Goal: Information Seeking & Learning: Check status

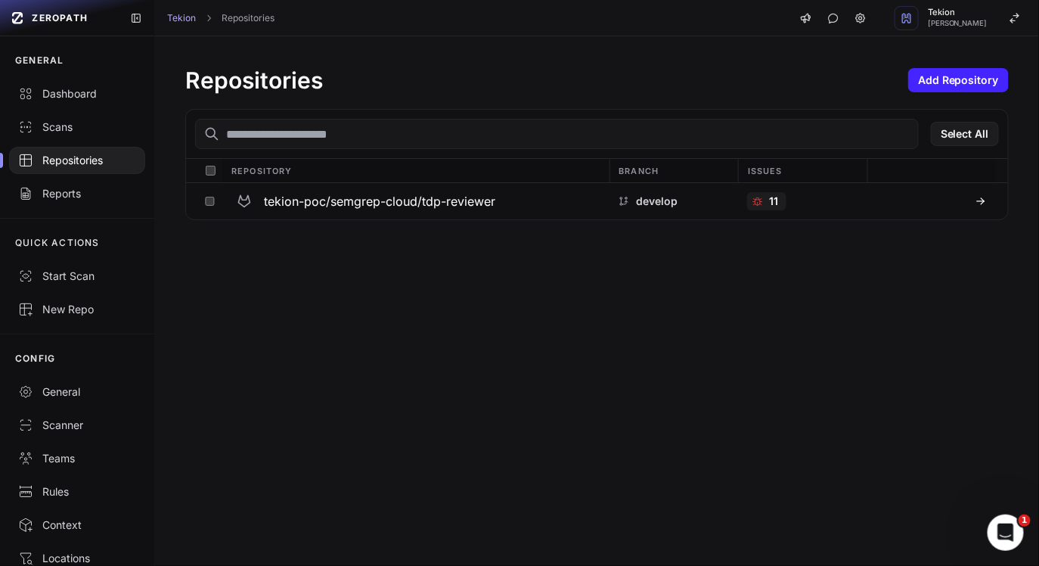
click at [243, 48] on div "Repositories Add Repository Select All Repository Branch Issues tekion-poc/semg…" at bounding box center [597, 143] width 884 height 214
drag, startPoint x: 187, startPoint y: 79, endPoint x: 376, endPoint y: 79, distance: 189.1
click at [374, 79] on div "Repositories Add Repository" at bounding box center [597, 80] width 824 height 27
click at [295, 79] on h1 "Repositories" at bounding box center [254, 80] width 138 height 27
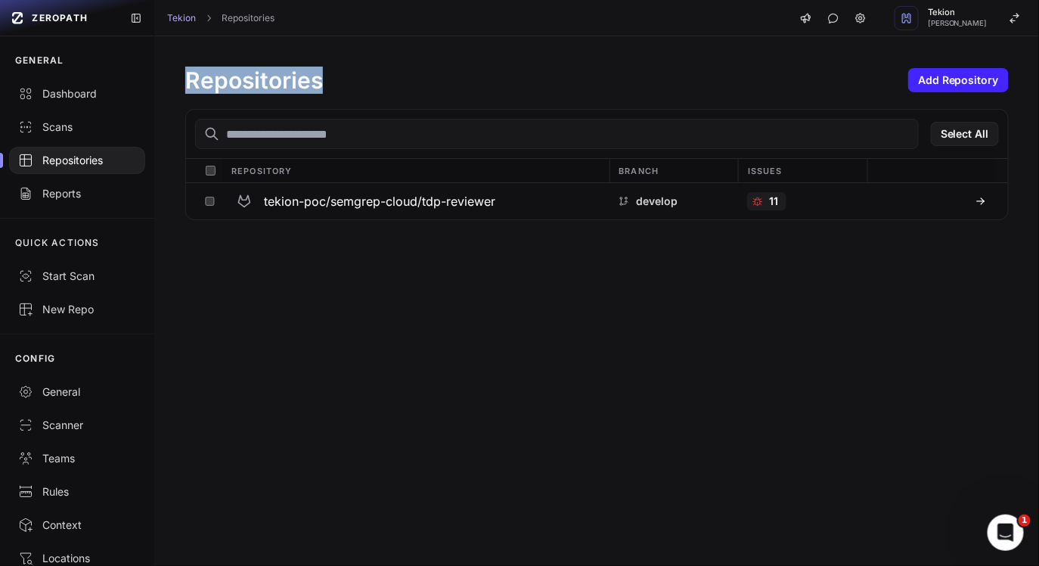
click at [295, 79] on h1 "Repositories" at bounding box center [254, 80] width 138 height 27
click at [346, 79] on div "Repositories Add Repository" at bounding box center [597, 80] width 824 height 27
drag, startPoint x: 346, startPoint y: 79, endPoint x: 157, endPoint y: 79, distance: 189.8
click at [157, 79] on div "Repositories Add Repository Select All Repository Branch Issues tekion-poc/semg…" at bounding box center [597, 143] width 884 height 214
click at [294, 80] on h1 "Repositories" at bounding box center [254, 80] width 138 height 27
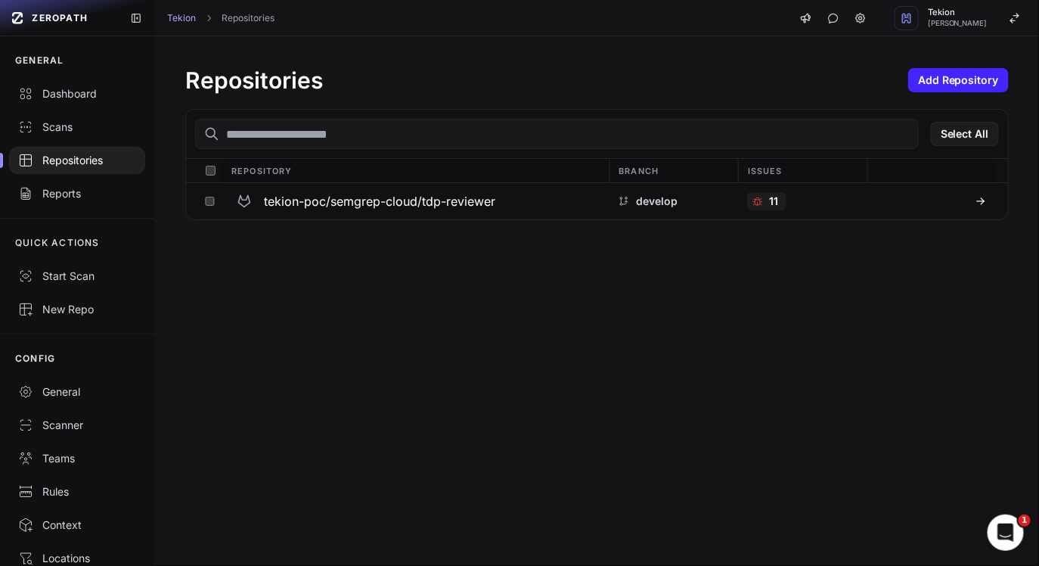
click at [294, 80] on h1 "Repositories" at bounding box center [254, 80] width 138 height 27
click at [349, 79] on div "Repositories Add Repository" at bounding box center [597, 80] width 824 height 27
drag, startPoint x: 349, startPoint y: 79, endPoint x: 196, endPoint y: 79, distance: 152.8
click at [197, 79] on div "Repositories Add Repository" at bounding box center [597, 80] width 824 height 27
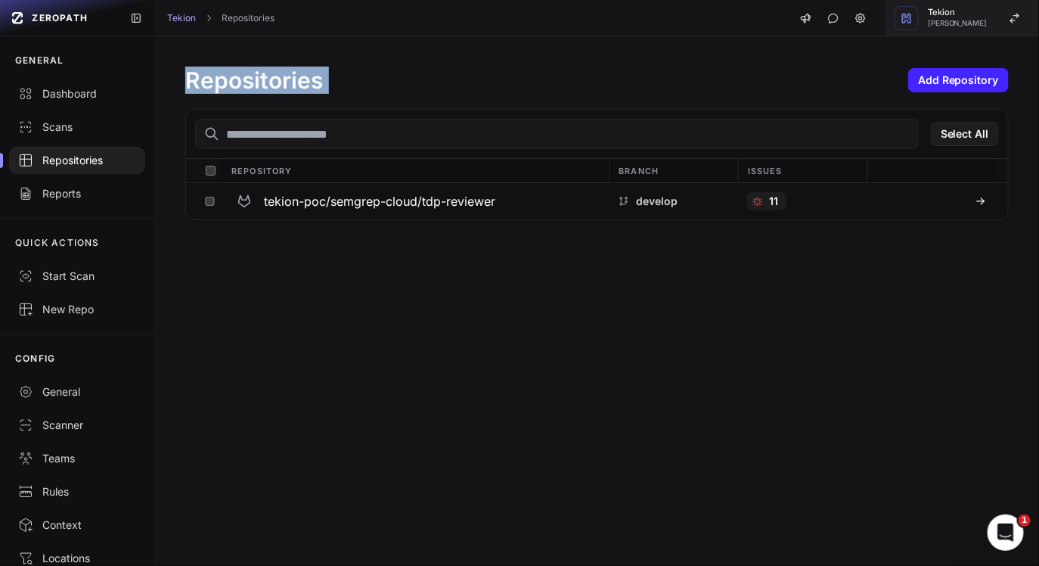
click at [967, 14] on span "Tekion" at bounding box center [958, 12] width 60 height 8
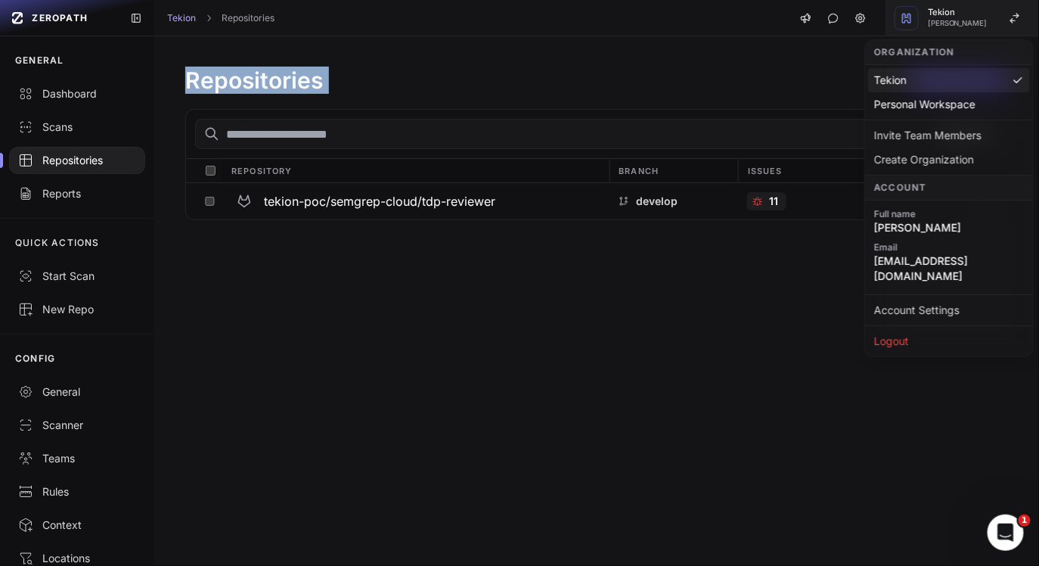
click at [955, 18] on div "Tekion [PERSON_NAME]" at bounding box center [958, 17] width 60 height 19
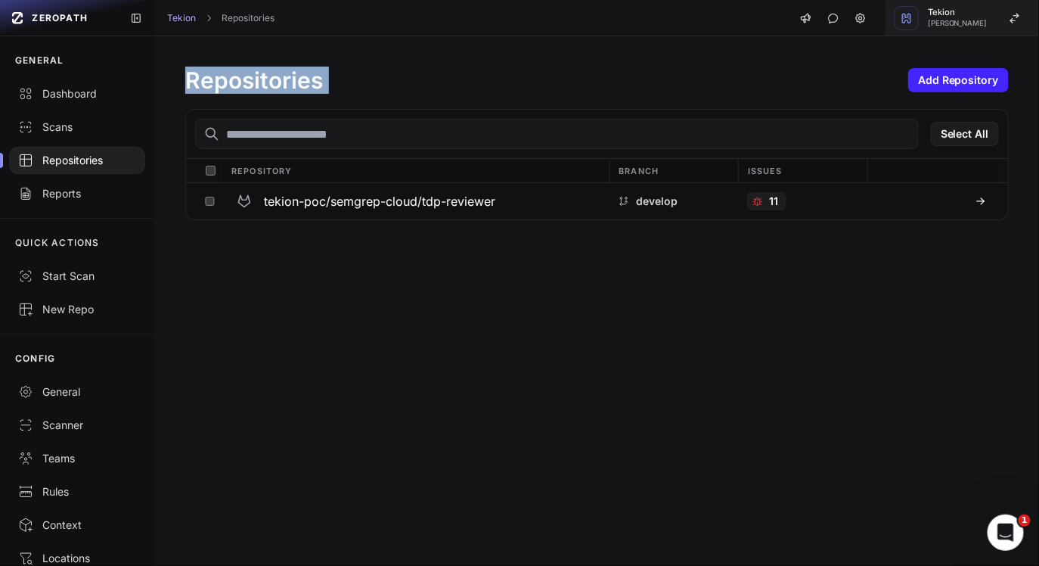
click at [955, 18] on div "Tekion [PERSON_NAME]" at bounding box center [958, 17] width 60 height 19
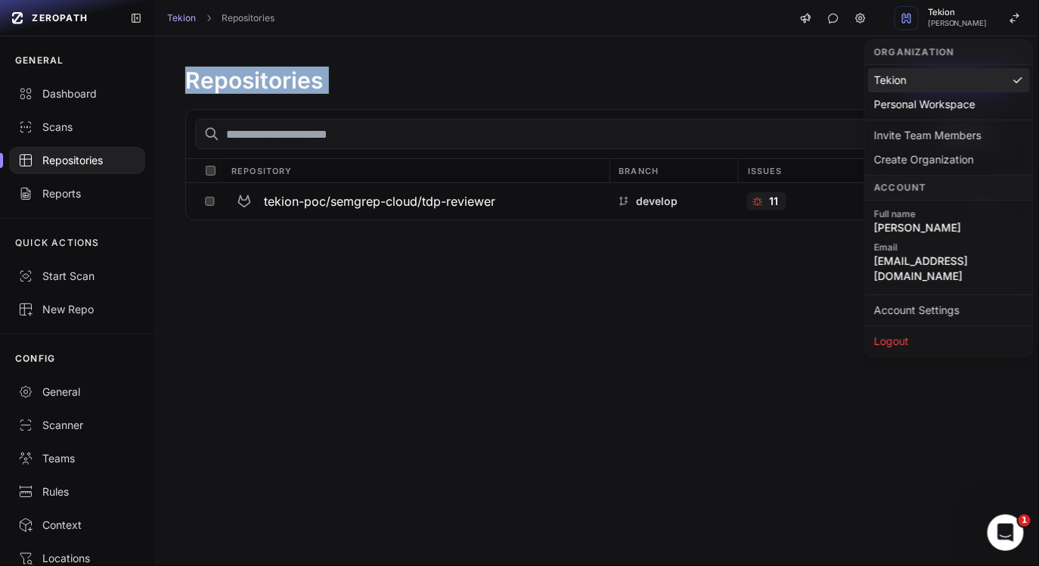
click at [915, 81] on div "Tekion" at bounding box center [949, 80] width 162 height 24
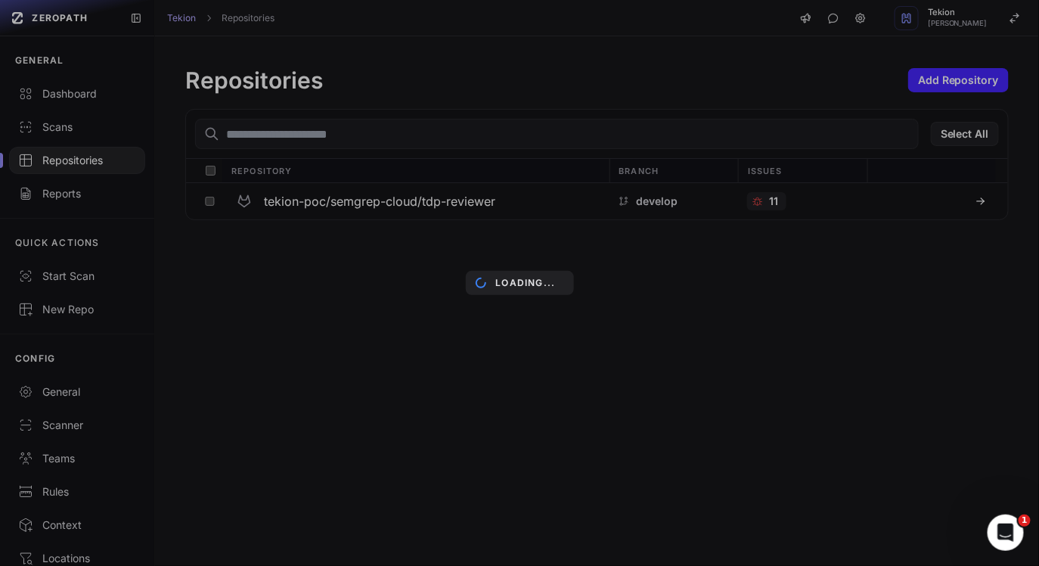
click at [672, 98] on div "Loading..." at bounding box center [519, 283] width 1039 height 566
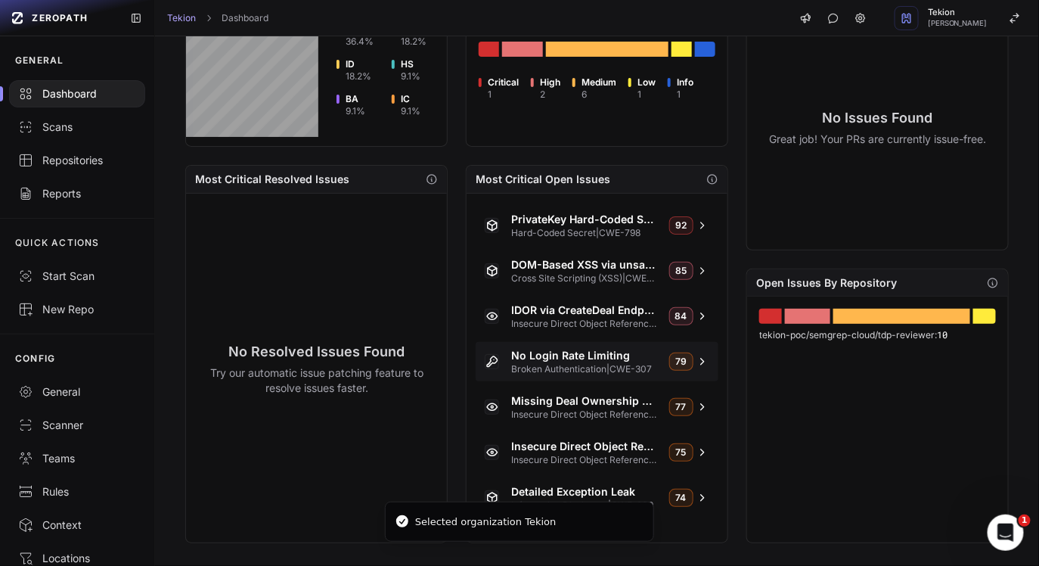
scroll to position [560, 0]
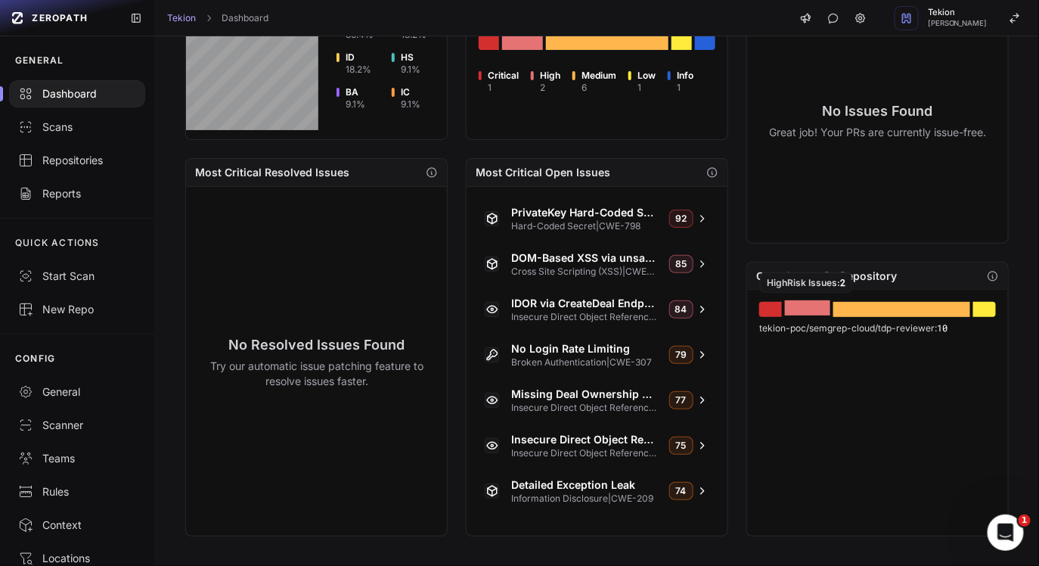
click at [805, 309] on div "Go to issues list" at bounding box center [807, 307] width 45 height 15
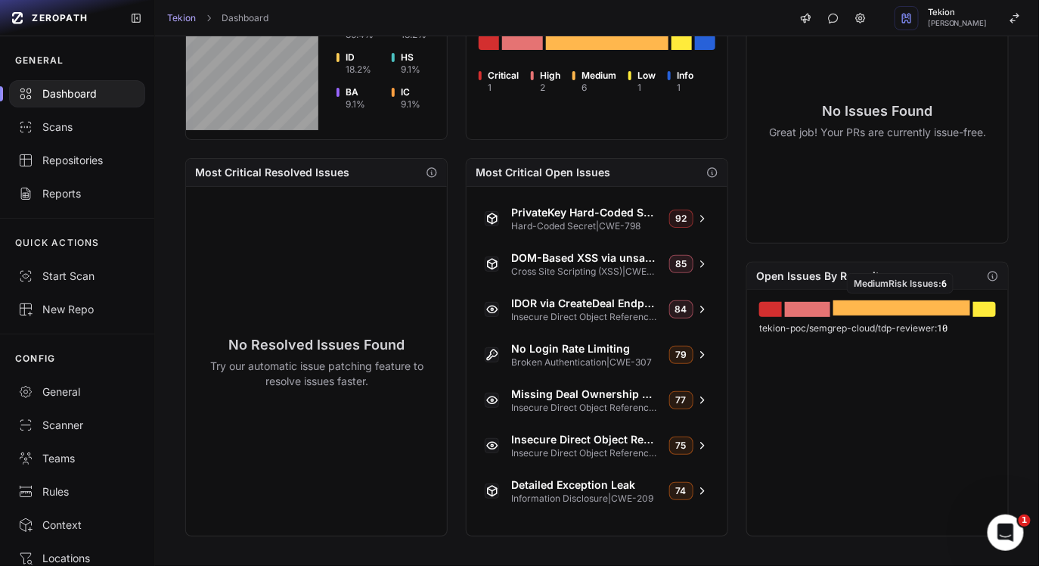
click at [885, 311] on div "Go to issues list" at bounding box center [901, 307] width 137 height 15
click at [1007, 315] on div "tekion-poc/semgrep-cloud/tdp-reviewer : 10" at bounding box center [877, 413] width 261 height 246
click at [985, 314] on div "Go to issues list" at bounding box center [984, 307] width 23 height 15
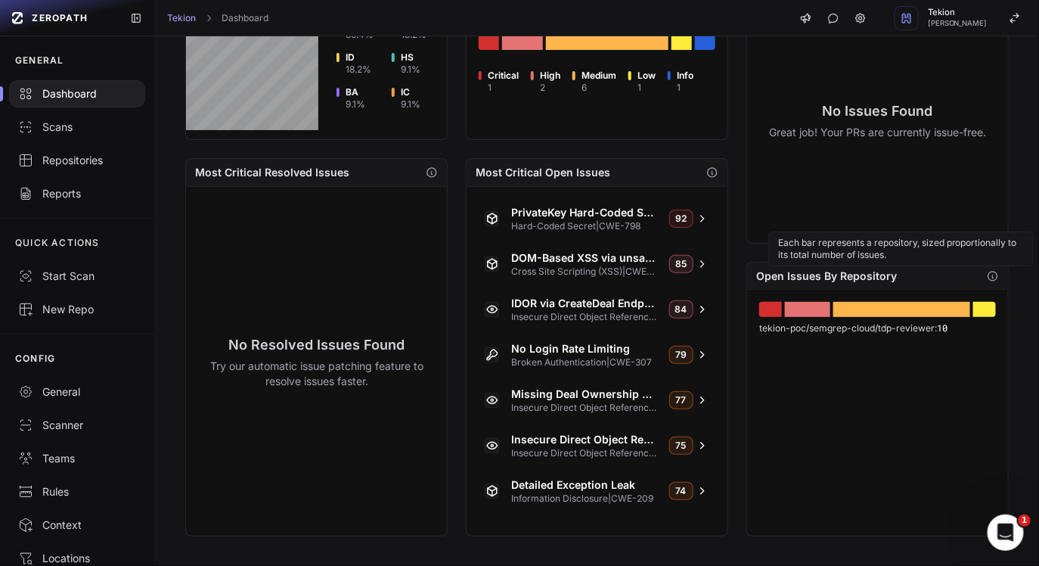
click at [993, 279] on icon "button" at bounding box center [992, 275] width 9 height 9
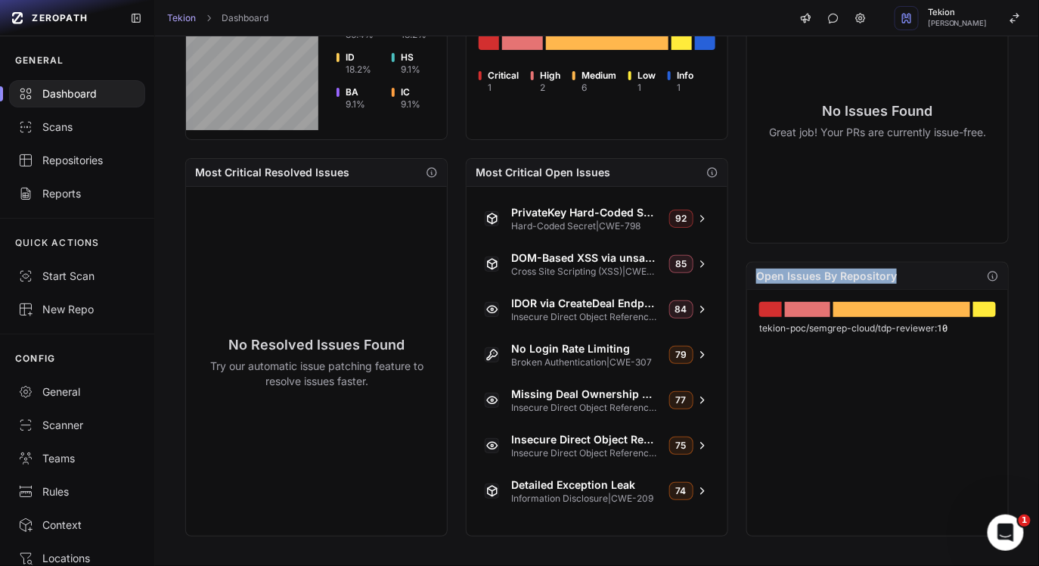
drag, startPoint x: 755, startPoint y: 271, endPoint x: 920, endPoint y: 271, distance: 164.9
click at [920, 271] on div "Open Issues By Repository" at bounding box center [877, 275] width 261 height 27
click at [850, 271] on h2 "Open Issues By Repository" at bounding box center [826, 275] width 141 height 15
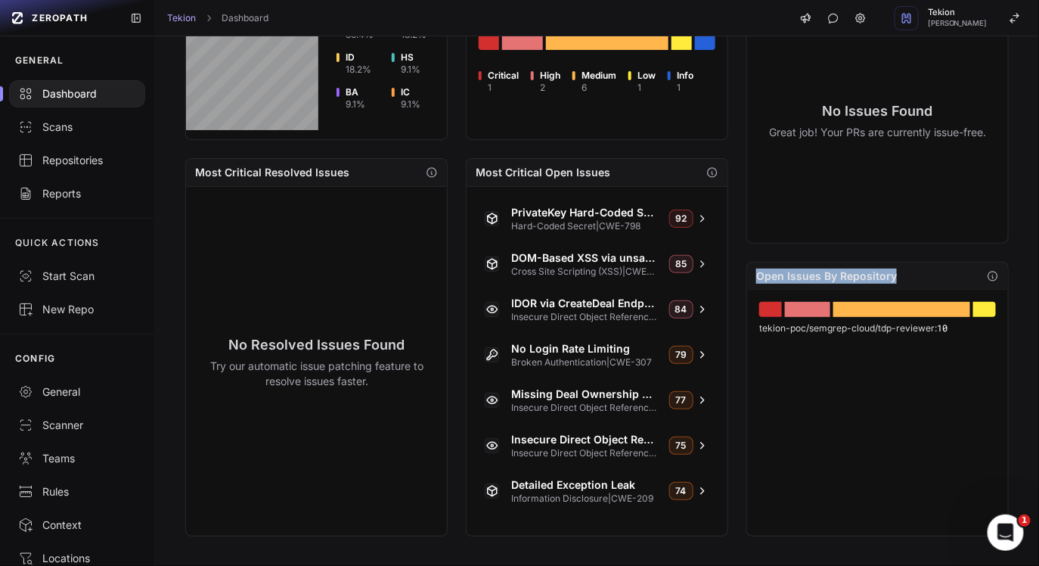
click at [806, 278] on h2 "Open Issues By Repository" at bounding box center [826, 275] width 141 height 15
click at [767, 278] on h2 "Open Issues By Repository" at bounding box center [826, 275] width 141 height 15
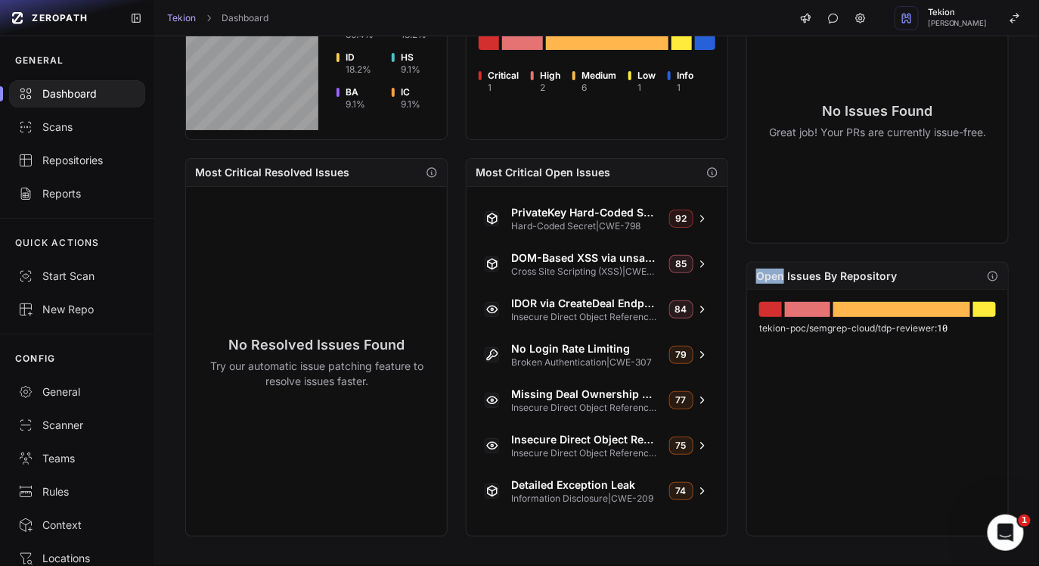
click at [767, 278] on h2 "Open Issues By Repository" at bounding box center [826, 275] width 141 height 15
click at [754, 275] on div "Open Issues By Repository" at bounding box center [877, 275] width 261 height 27
drag, startPoint x: 757, startPoint y: 275, endPoint x: 903, endPoint y: 272, distance: 146.0
click at [903, 272] on div "Open Issues By Repository" at bounding box center [877, 275] width 261 height 27
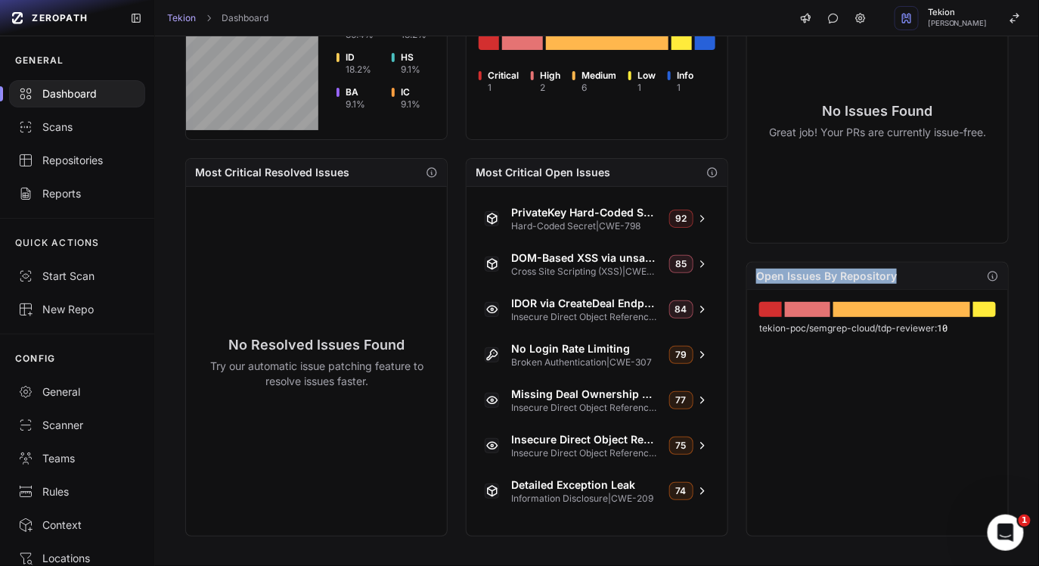
drag, startPoint x: 903, startPoint y: 272, endPoint x: 748, endPoint y: 272, distance: 155.0
click at [748, 272] on div "Open Issues By Repository" at bounding box center [877, 275] width 261 height 27
drag, startPoint x: 748, startPoint y: 272, endPoint x: 905, endPoint y: 272, distance: 157.3
click at [904, 272] on div "Open Issues By Repository" at bounding box center [877, 275] width 261 height 27
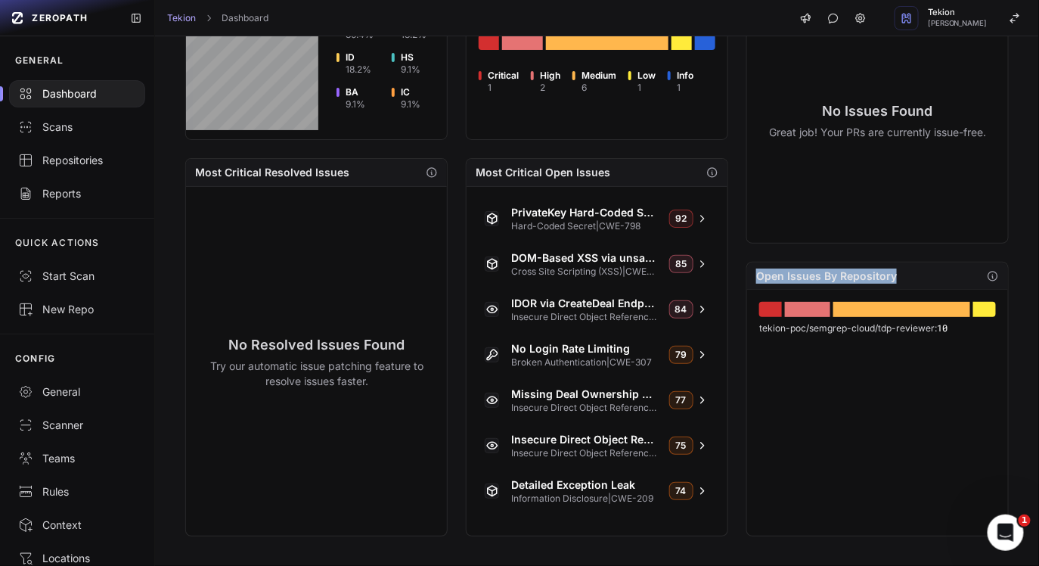
click at [905, 272] on div "Open Issues By Repository" at bounding box center [877, 275] width 261 height 27
drag, startPoint x: 905, startPoint y: 272, endPoint x: 820, endPoint y: 272, distance: 84.7
click at [820, 272] on div "Open Issues By Repository" at bounding box center [877, 275] width 261 height 27
click at [820, 271] on h2 "Open Issues By Repository" at bounding box center [826, 275] width 141 height 15
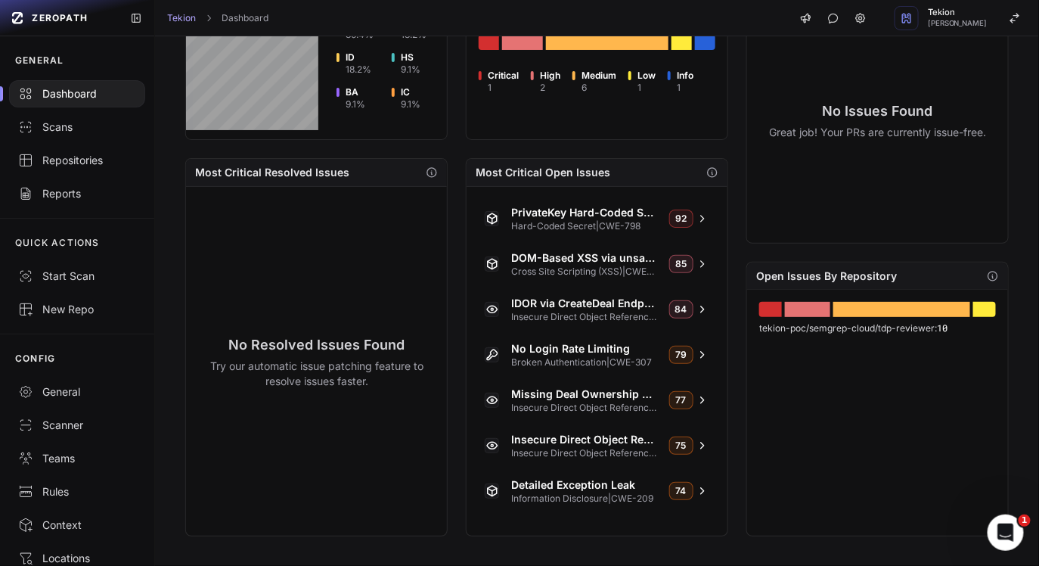
click at [820, 271] on h2 "Open Issues By Repository" at bounding box center [826, 275] width 141 height 15
click at [859, 281] on h2 "Open Issues By Repository" at bounding box center [826, 275] width 141 height 15
drag, startPoint x: 902, startPoint y: 275, endPoint x: 746, endPoint y: 270, distance: 155.8
click at [746, 270] on div "Estimated Exposure Window 2 Scores Too Soon to Measure Issues are present, but …" at bounding box center [597, 130] width 824 height 812
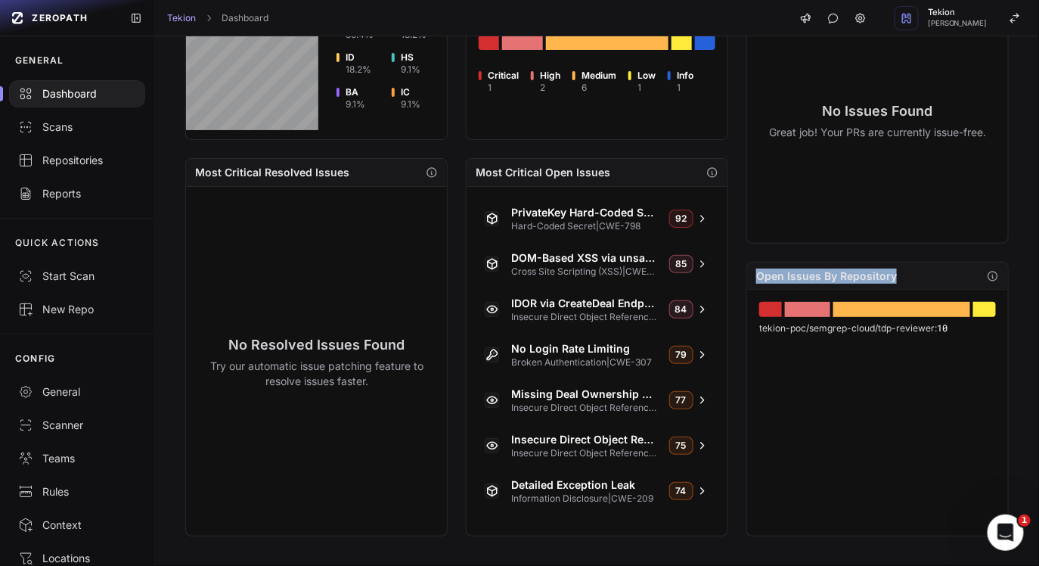
click at [746, 270] on div "Open Issues By Repository tekion-poc/semgrep-cloud/tdp-reviewer : 10" at bounding box center [877, 399] width 262 height 275
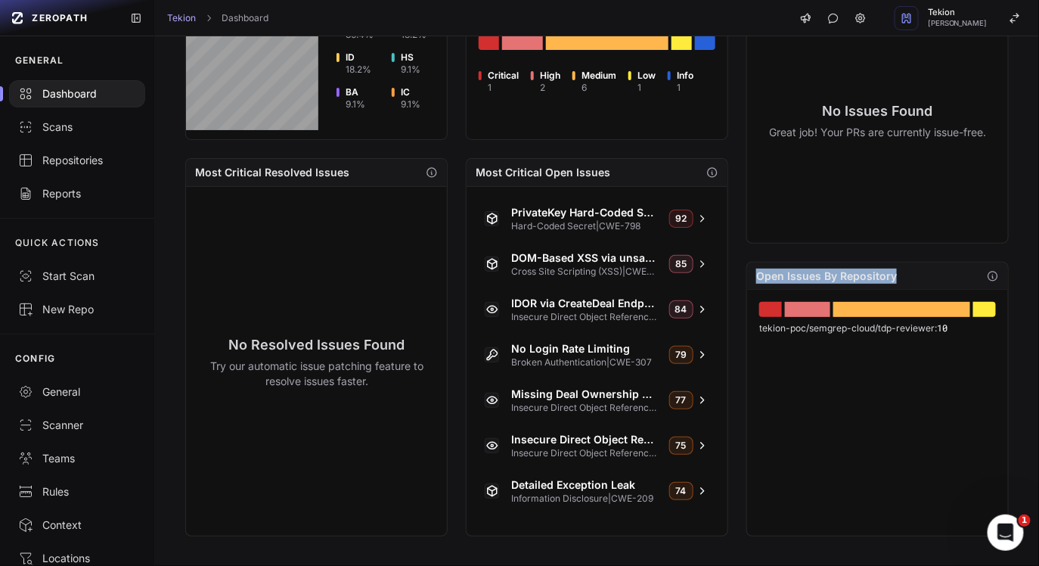
click at [746, 270] on div "Open Issues By Repository tekion-poc/semgrep-cloud/tdp-reviewer : 10" at bounding box center [877, 399] width 262 height 275
click at [752, 271] on div "Open Issues By Repository" at bounding box center [877, 275] width 261 height 27
click at [751, 273] on div "Open Issues By Repository" at bounding box center [877, 275] width 261 height 27
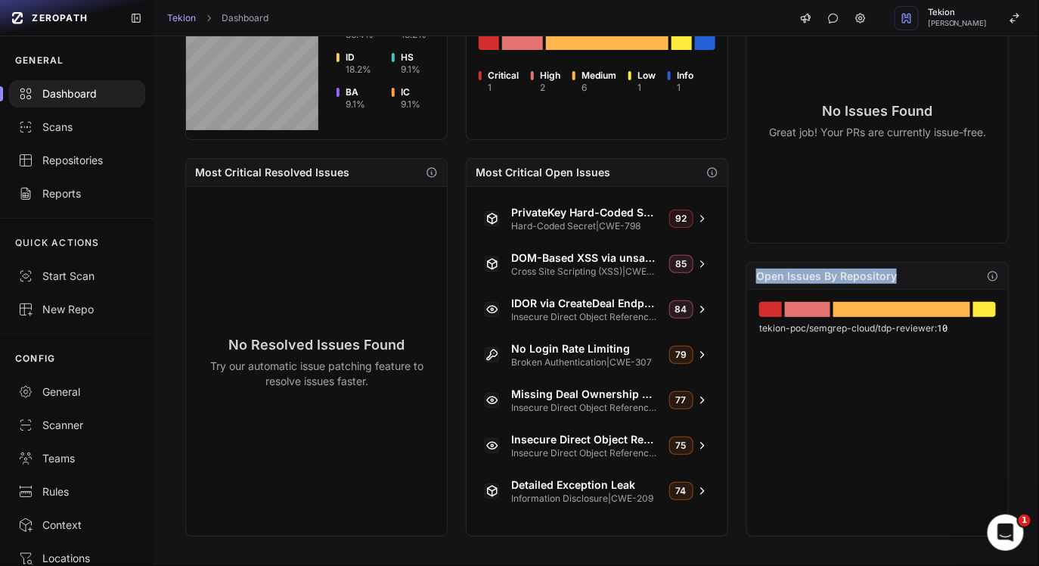
drag, startPoint x: 751, startPoint y: 273, endPoint x: 920, endPoint y: 273, distance: 168.6
click at [920, 273] on div "Open Issues By Repository" at bounding box center [877, 275] width 261 height 27
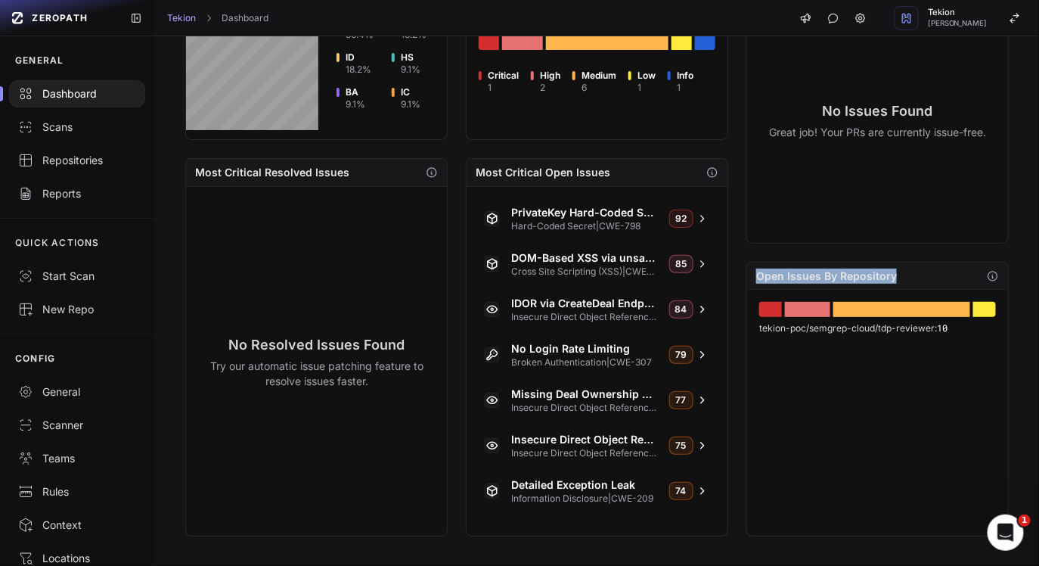
click at [910, 275] on div "Open Issues By Repository" at bounding box center [877, 275] width 261 height 27
click at [888, 275] on h2 "Open Issues By Repository" at bounding box center [826, 275] width 141 height 15
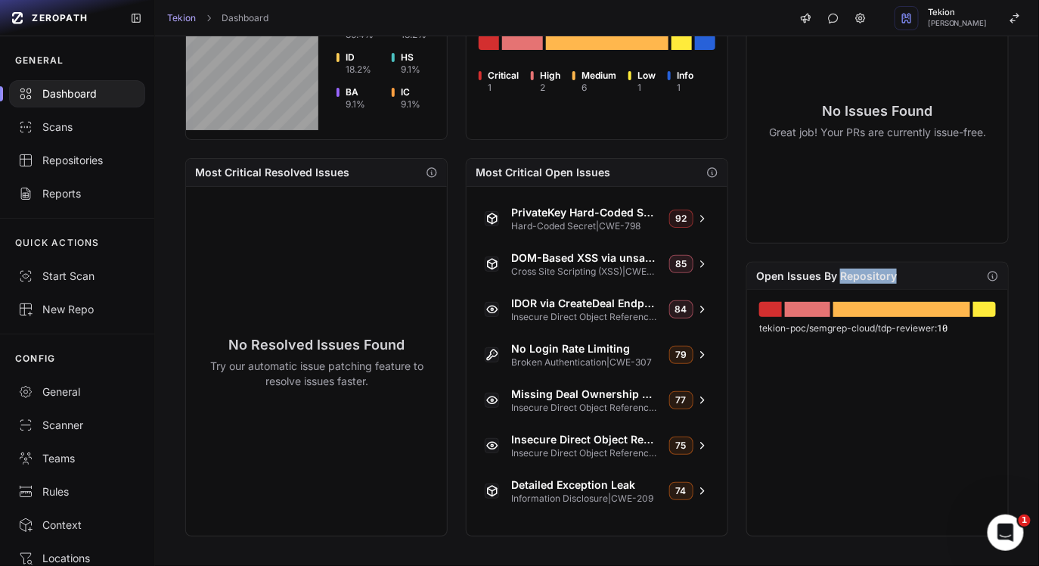
click at [888, 275] on h2 "Open Issues By Repository" at bounding box center [826, 275] width 141 height 15
click at [866, 277] on h2 "Open Issues By Repository" at bounding box center [826, 275] width 141 height 15
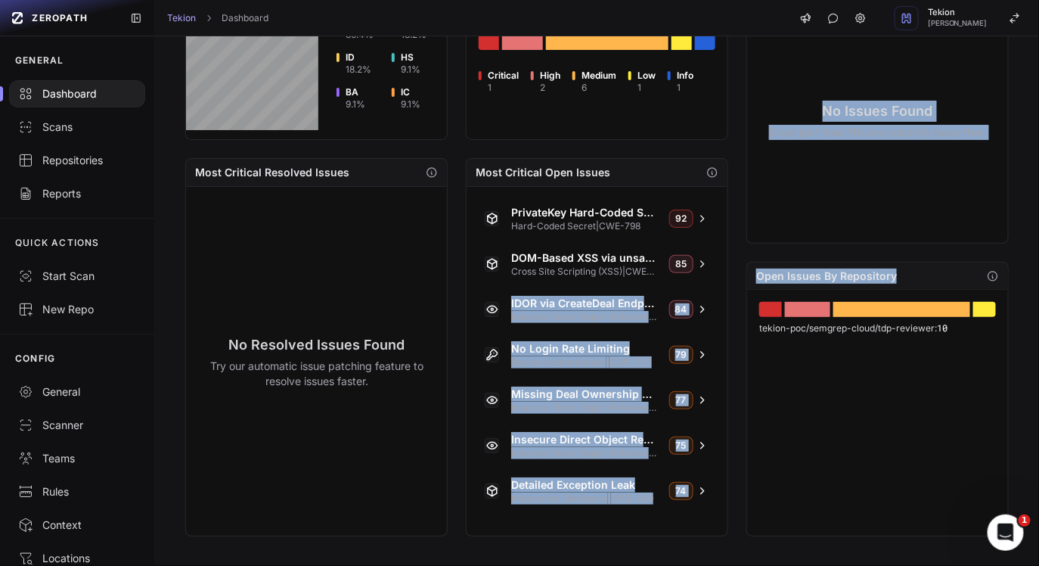
drag, startPoint x: 898, startPoint y: 276, endPoint x: 732, endPoint y: 276, distance: 166.4
click at [732, 276] on div "Estimated Exposure Window 2 Scores Too Soon to Measure Issues are present, but …" at bounding box center [597, 130] width 824 height 812
click at [763, 281] on h2 "Open Issues By Repository" at bounding box center [826, 275] width 141 height 15
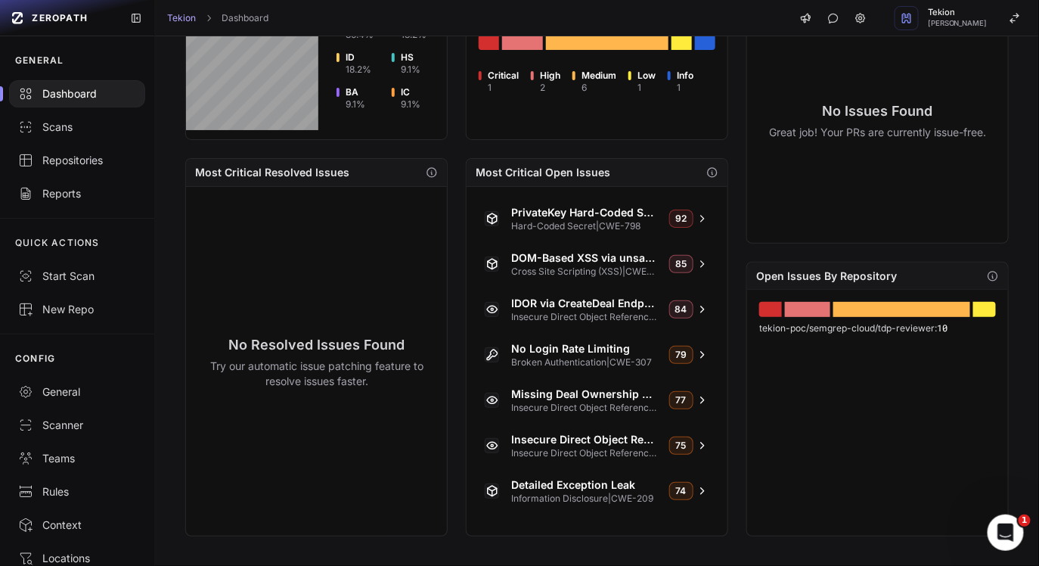
click at [763, 281] on h2 "Open Issues By Repository" at bounding box center [826, 275] width 141 height 15
click at [808, 281] on h2 "Open Issues By Repository" at bounding box center [826, 275] width 141 height 15
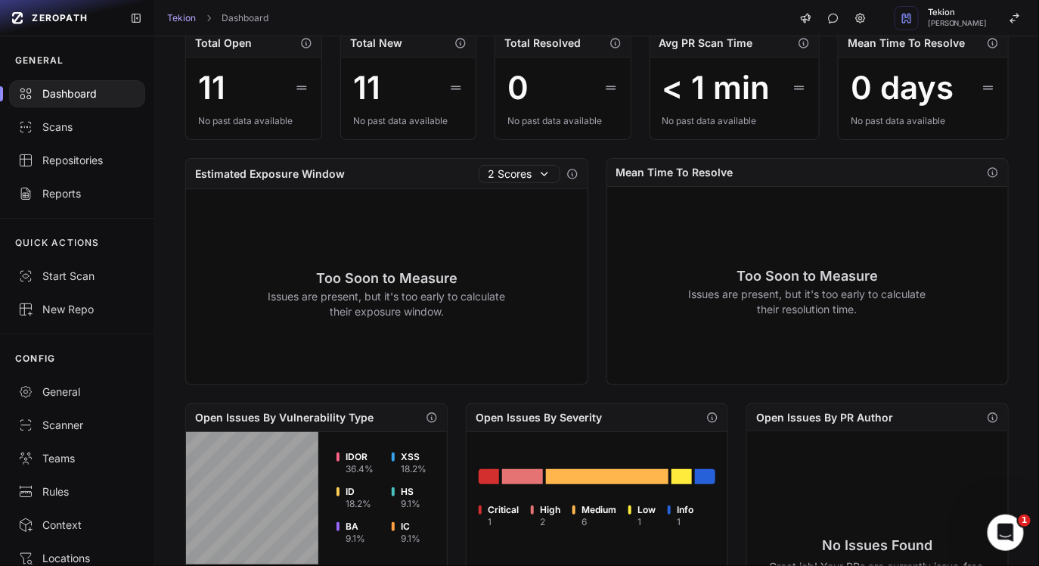
scroll to position [0, 0]
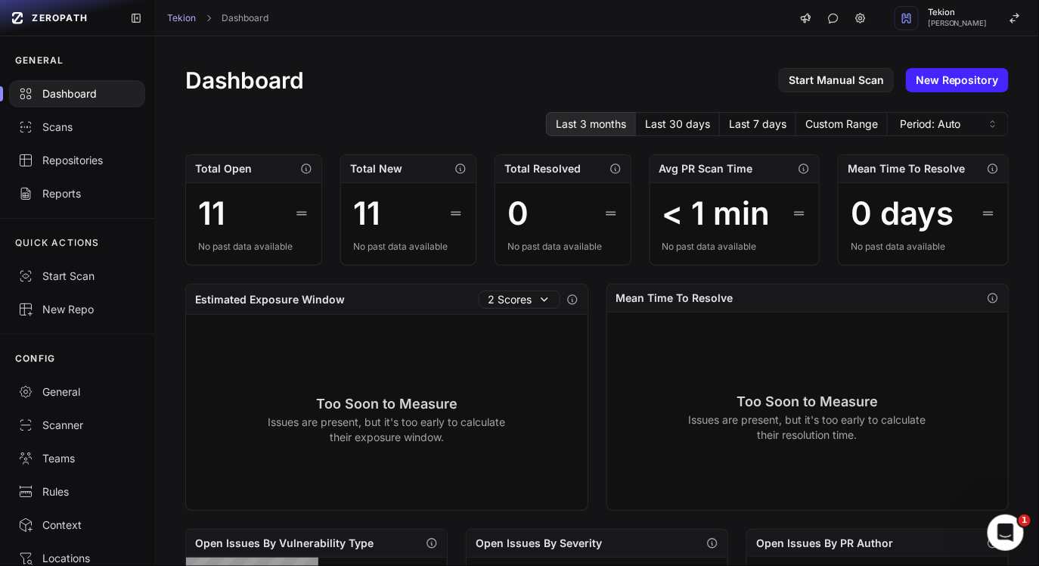
click at [76, 97] on div "Dashboard" at bounding box center [77, 93] width 118 height 15
